Goal: Browse casually

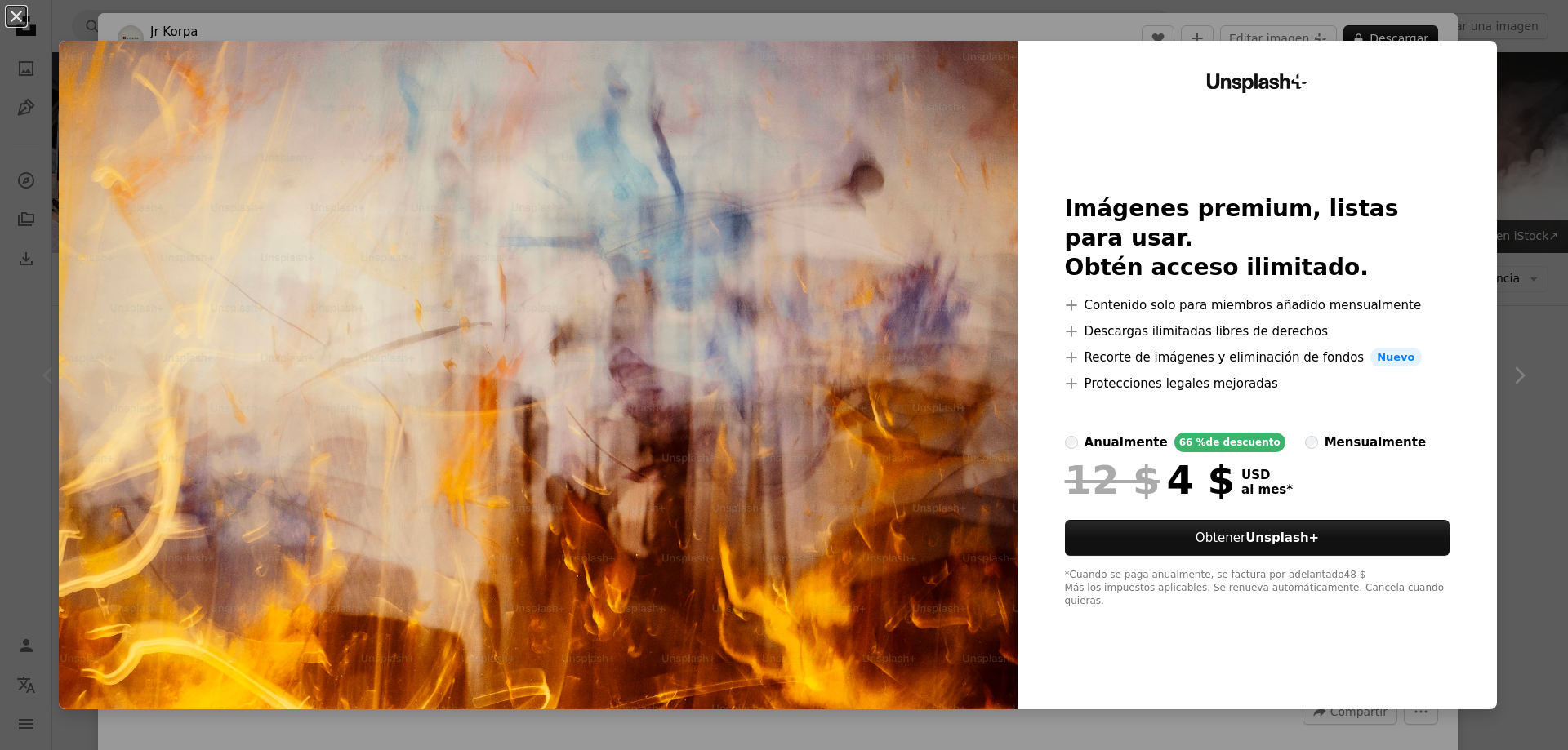
click at [1527, 176] on div "An X shape Unsplash+ Imágenes premium, listas para usar. Obtén acceso ilimitado…" at bounding box center [784, 375] width 1568 height 750
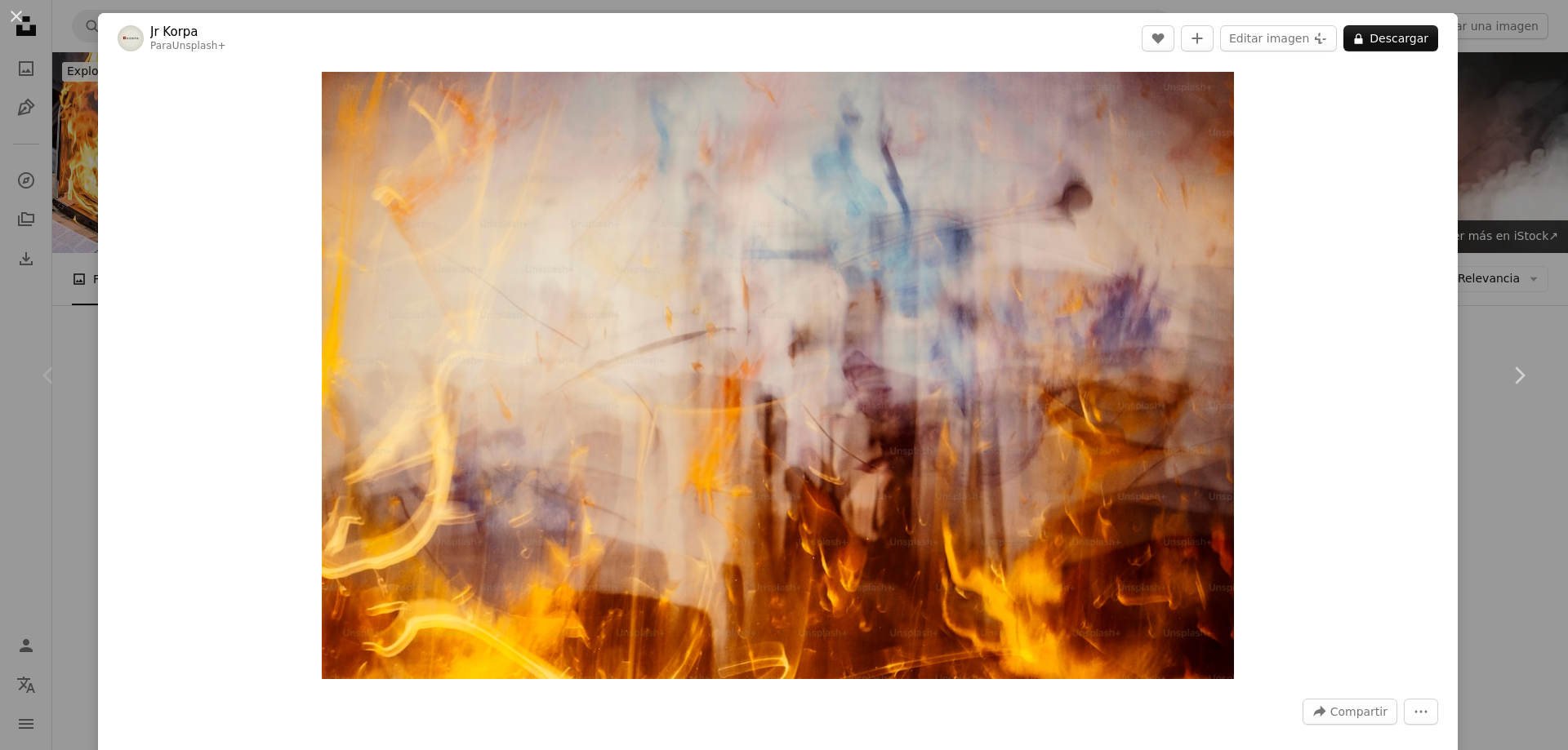
click at [1509, 144] on div "An X shape Chevron left Chevron right [PERSON_NAME] Para Unsplash+ A heart A pl…" at bounding box center [784, 375] width 1568 height 750
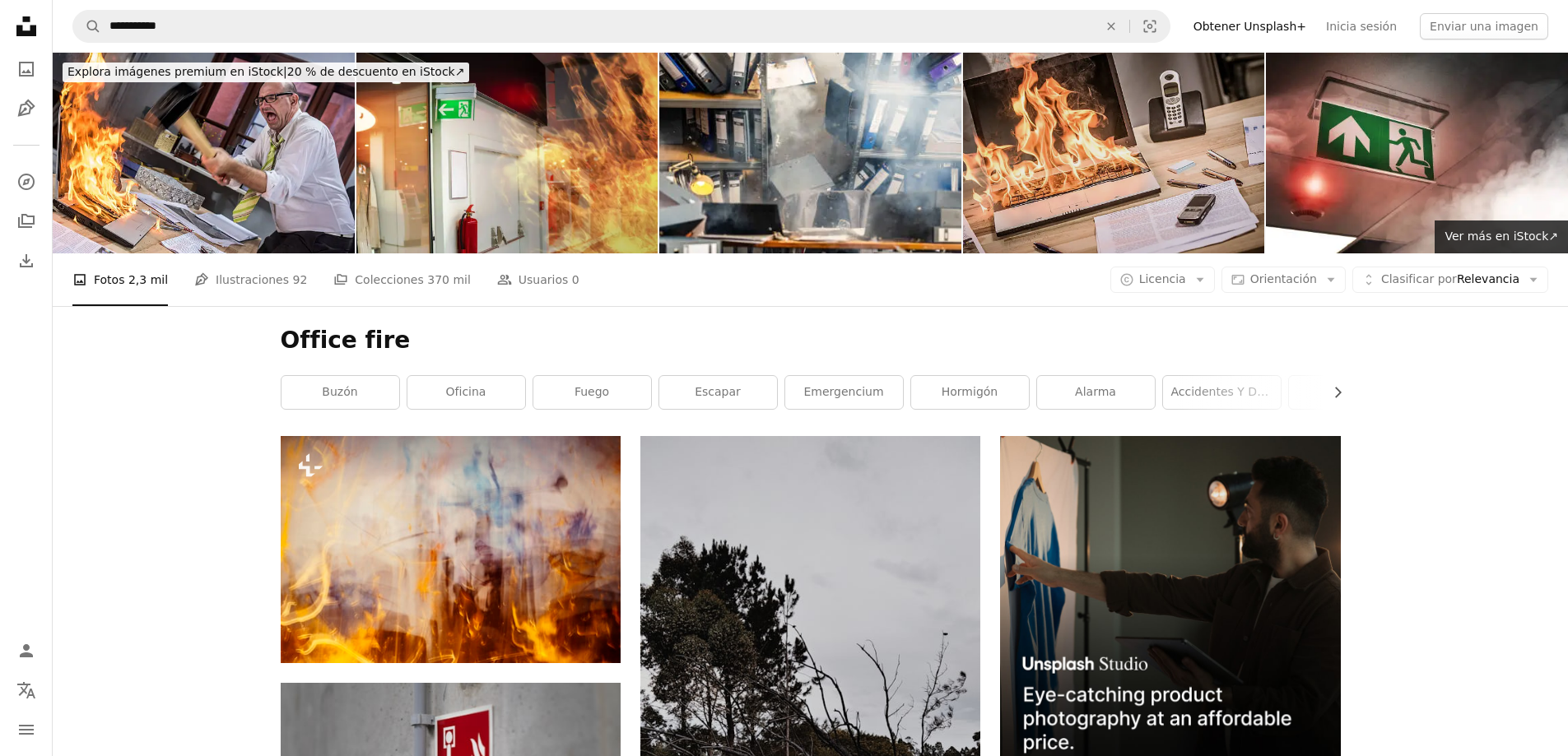
click at [1164, 174] on img at bounding box center [1114, 153] width 302 height 201
